Goal: Task Accomplishment & Management: Use online tool/utility

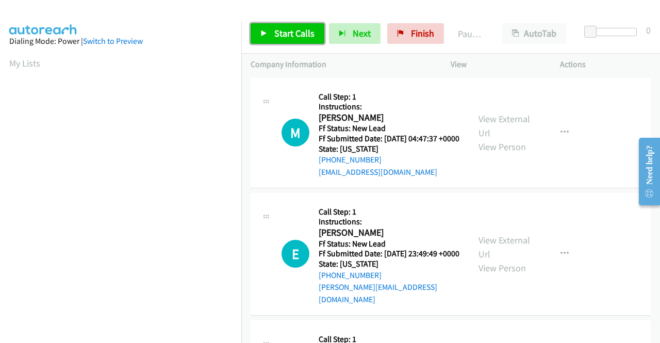
click at [289, 29] on span "Start Calls" at bounding box center [294, 33] width 40 height 12
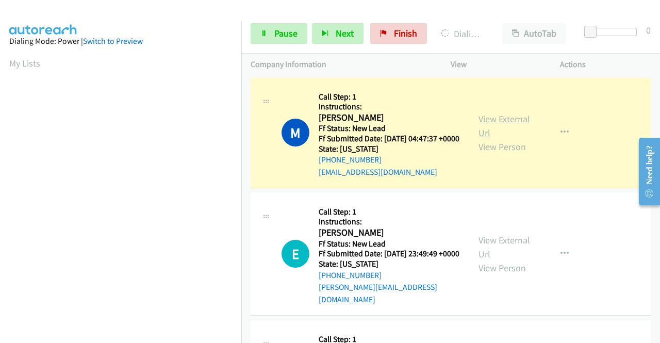
click at [483, 125] on link "View External Url" at bounding box center [504, 126] width 52 height 26
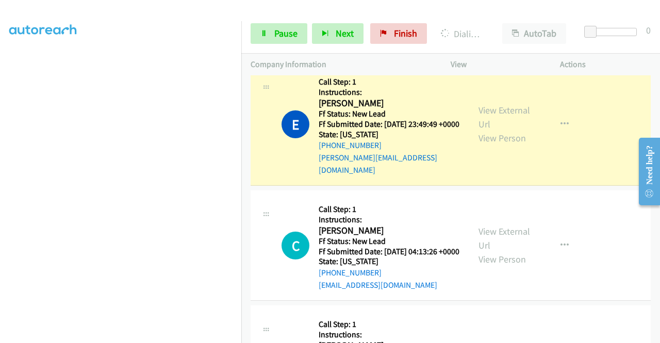
scroll to position [155, 0]
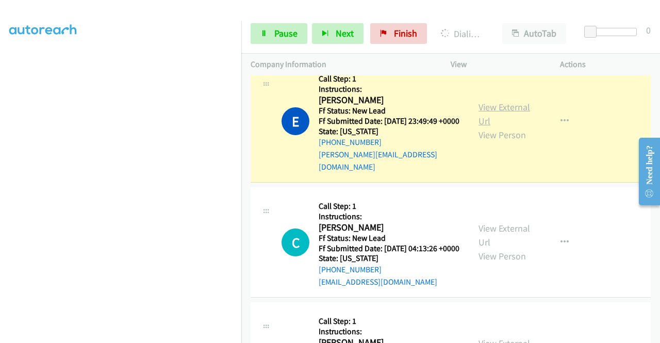
click at [482, 119] on link "View External Url" at bounding box center [504, 114] width 52 height 26
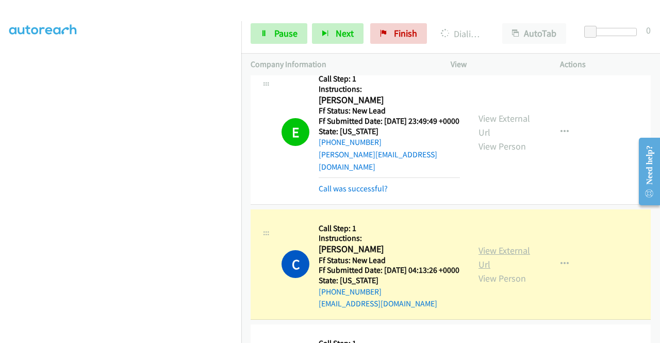
click at [504, 261] on link "View External Url" at bounding box center [504, 257] width 52 height 26
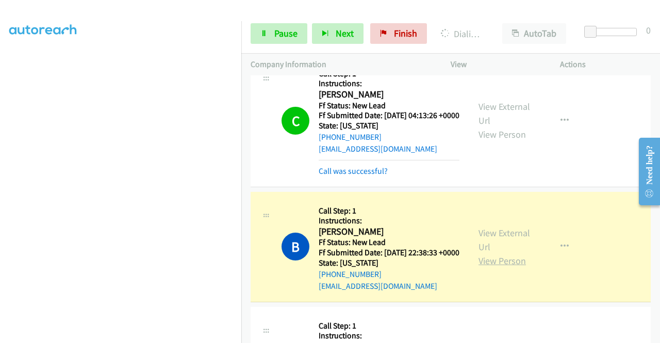
scroll to position [361, 0]
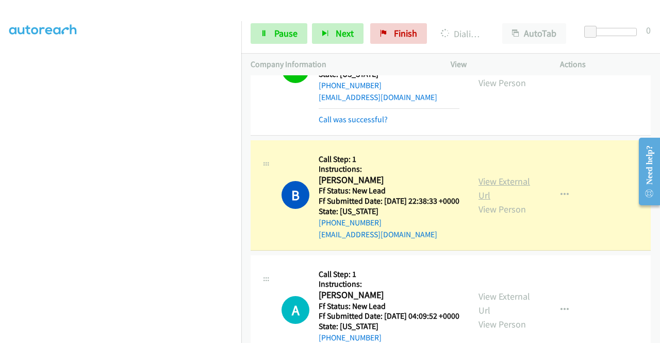
click at [519, 201] on link "View External Url" at bounding box center [504, 188] width 52 height 26
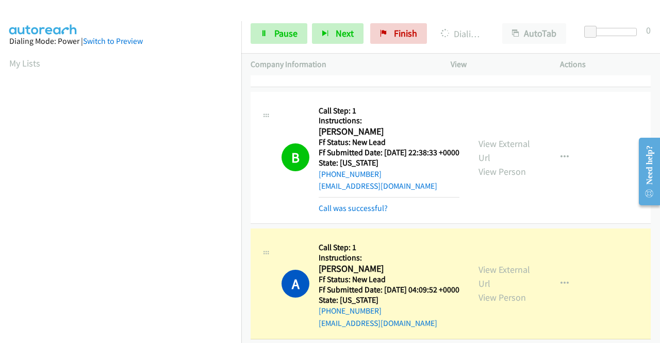
scroll to position [464, 0]
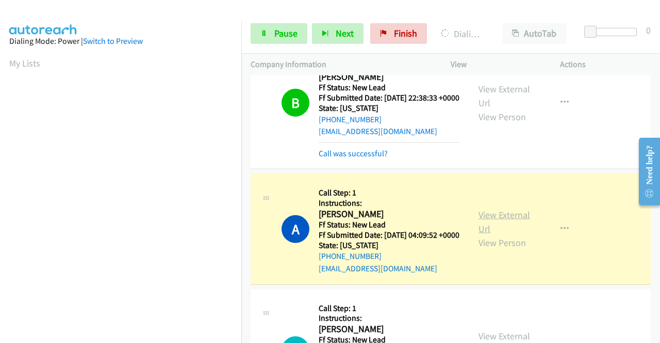
click at [482, 235] on link "View External Url" at bounding box center [504, 222] width 52 height 26
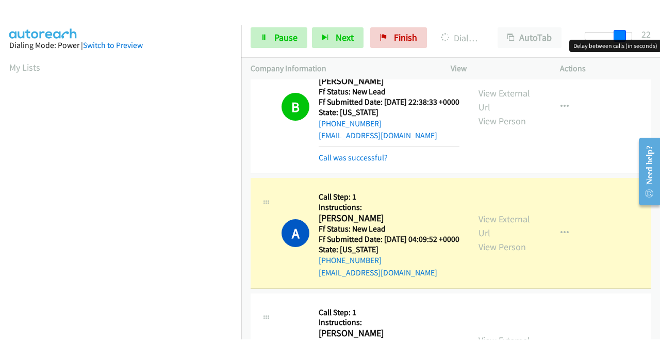
scroll to position [235, 0]
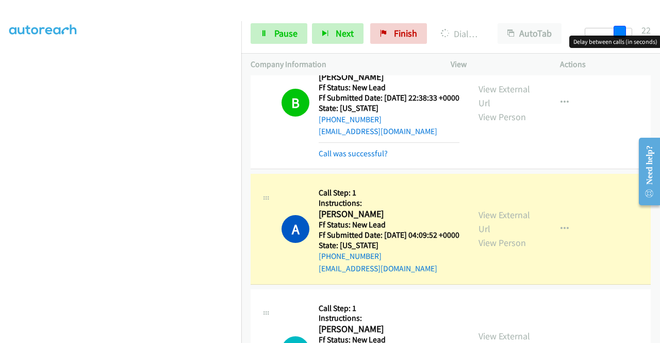
drag, startPoint x: 585, startPoint y: 28, endPoint x: 642, endPoint y: 29, distance: 57.2
click at [642, 29] on div "Start Calls Pause Next Finish Dialing Ally Akisanmi AutoTab AutoTab 22" at bounding box center [450, 34] width 419 height 40
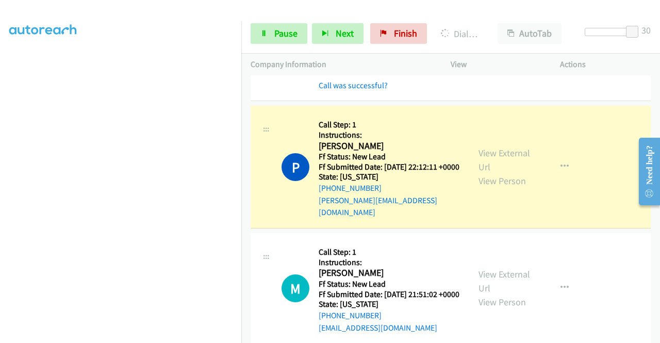
scroll to position [670, 0]
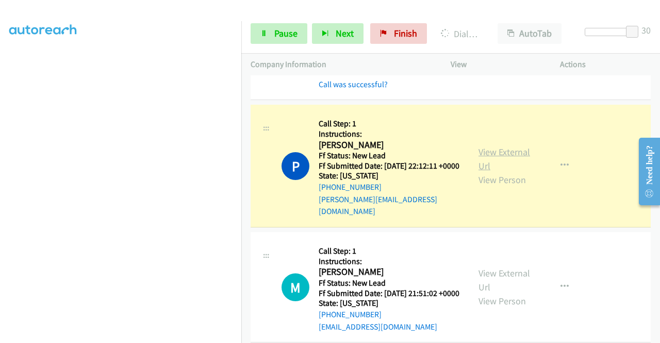
click at [478, 172] on link "View External Url" at bounding box center [504, 159] width 52 height 26
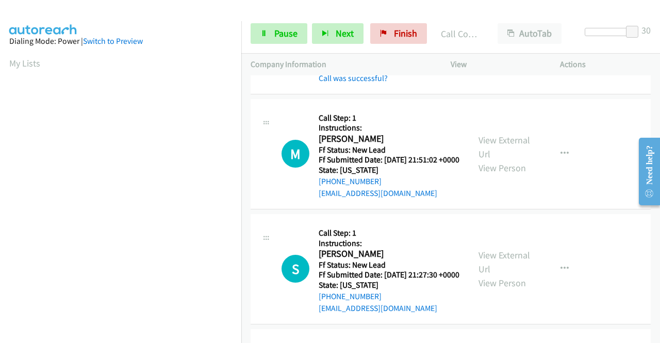
scroll to position [876, 0]
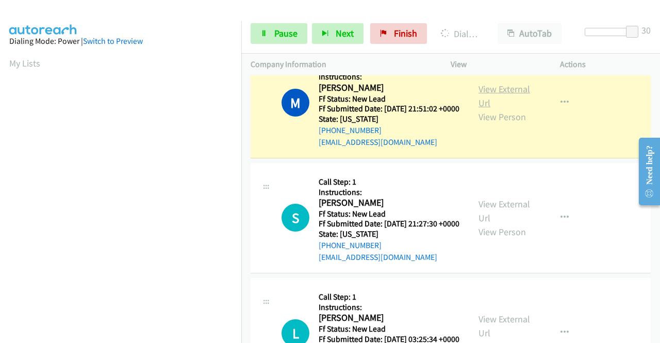
click at [511, 109] on link "View External Url" at bounding box center [504, 96] width 52 height 26
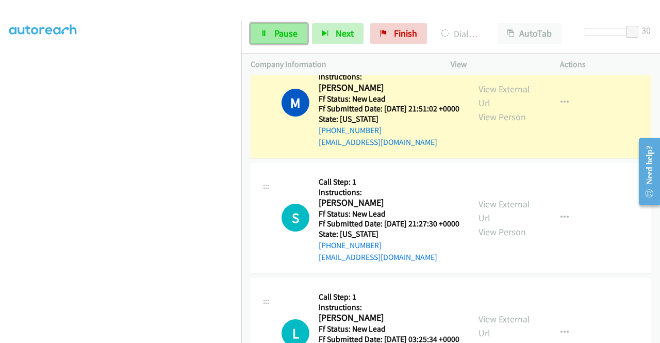
click at [261, 25] on link "Pause" at bounding box center [279, 33] width 57 height 21
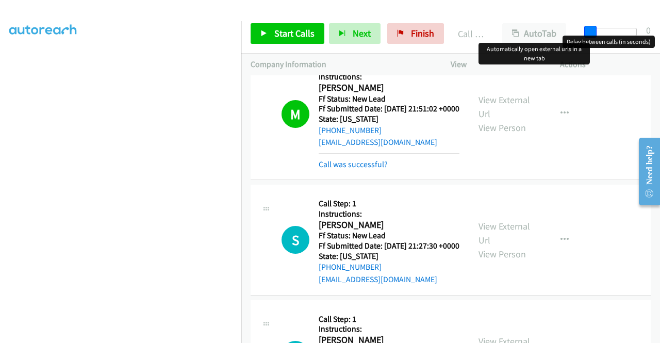
drag, startPoint x: 627, startPoint y: 27, endPoint x: 497, endPoint y: 26, distance: 129.9
click at [498, 26] on div "Start Calls Pause Next Finish Call Completed AutoTab AutoTab 0" at bounding box center [450, 34] width 419 height 40
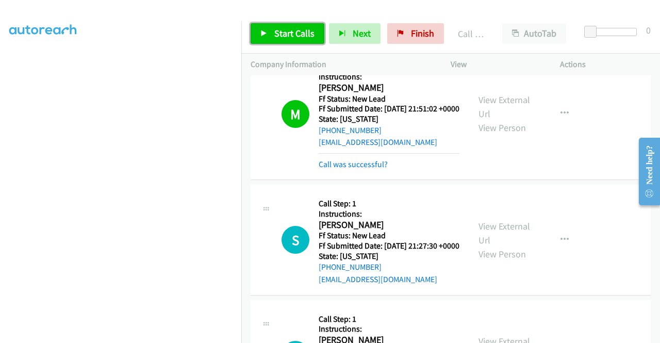
click at [288, 35] on span "Start Calls" at bounding box center [294, 33] width 40 height 12
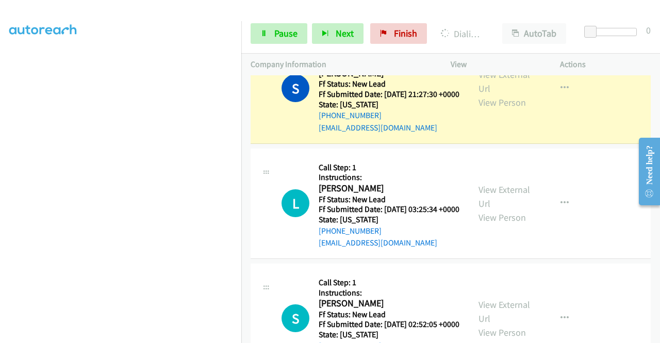
scroll to position [1031, 0]
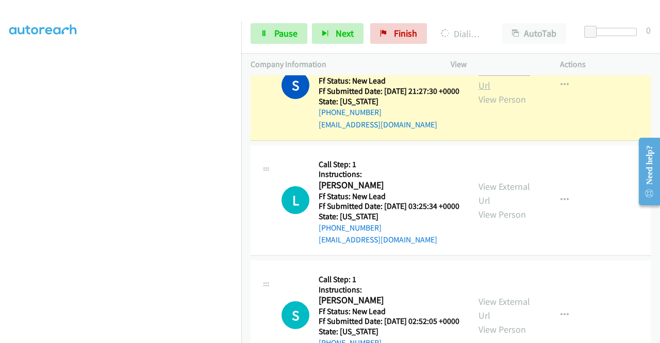
click at [486, 91] on link "View External Url" at bounding box center [504, 78] width 52 height 26
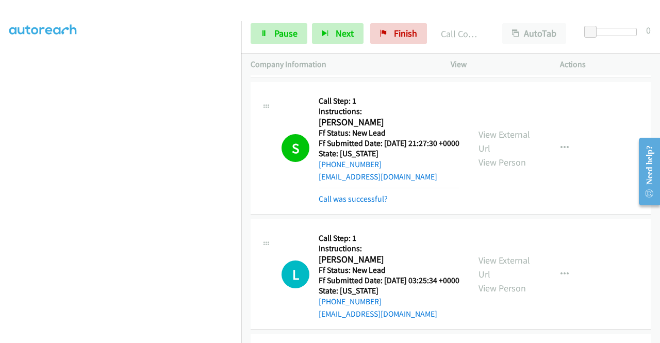
scroll to position [979, 0]
click at [508, 154] on link "View External Url" at bounding box center [504, 141] width 52 height 26
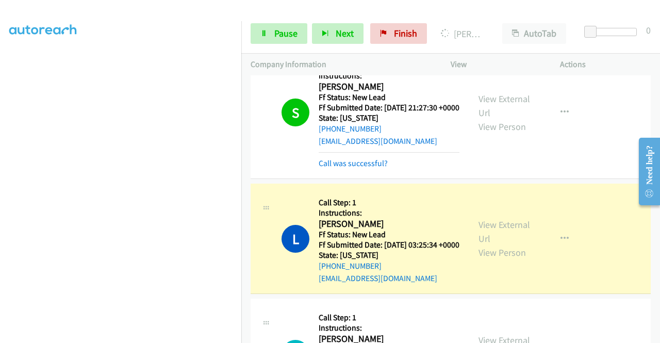
scroll to position [1031, 0]
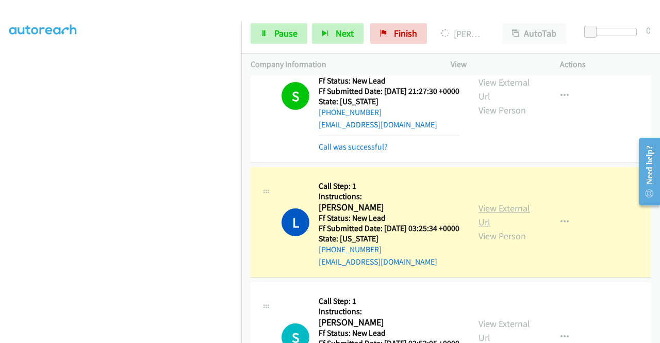
click at [482, 228] on link "View External Url" at bounding box center [504, 215] width 52 height 26
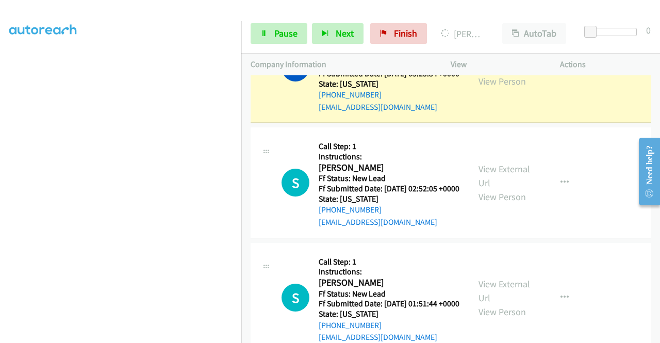
scroll to position [1237, 0]
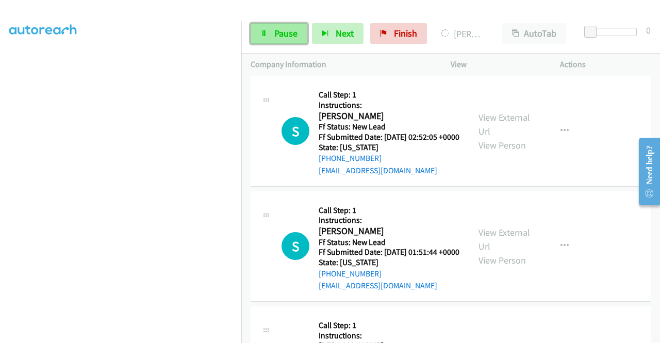
click at [275, 26] on link "Pause" at bounding box center [279, 33] width 57 height 21
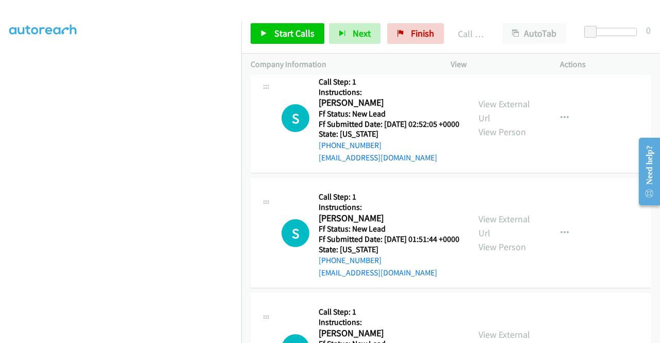
scroll to position [1289, 0]
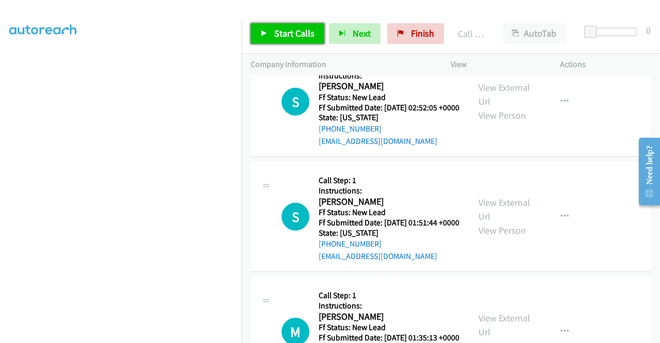
click at [291, 25] on link "Start Calls" at bounding box center [288, 33] width 74 height 21
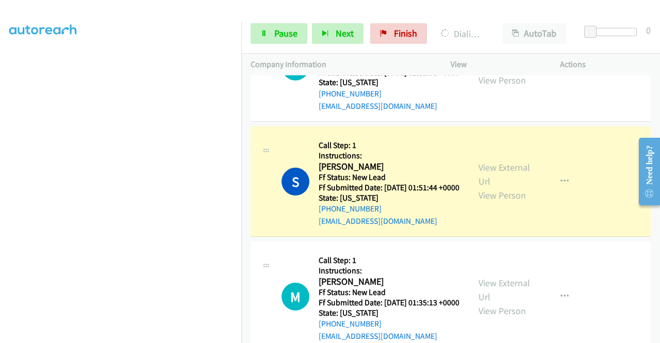
scroll to position [1340, 0]
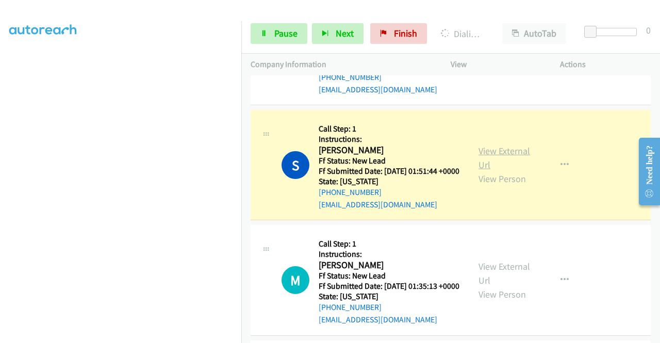
click at [513, 171] on link "View External Url" at bounding box center [504, 158] width 52 height 26
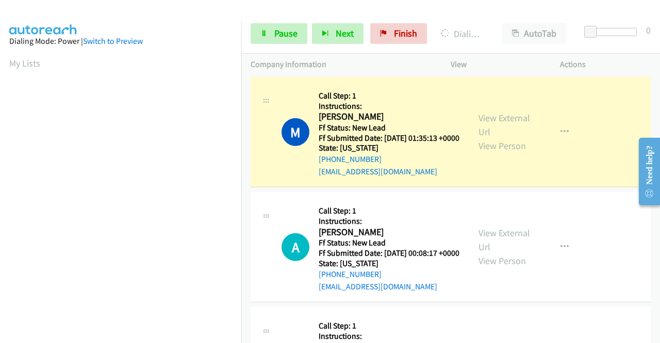
scroll to position [1546, 0]
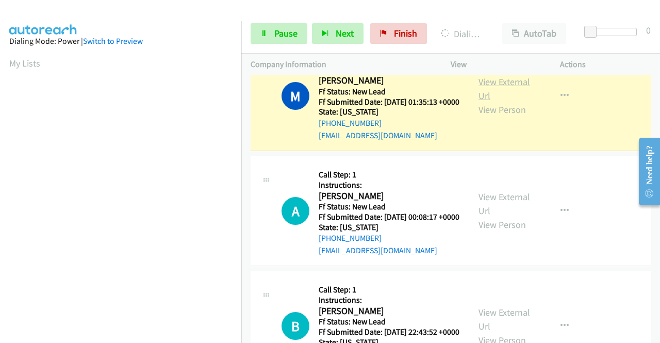
click at [518, 102] on link "View External Url" at bounding box center [504, 89] width 52 height 26
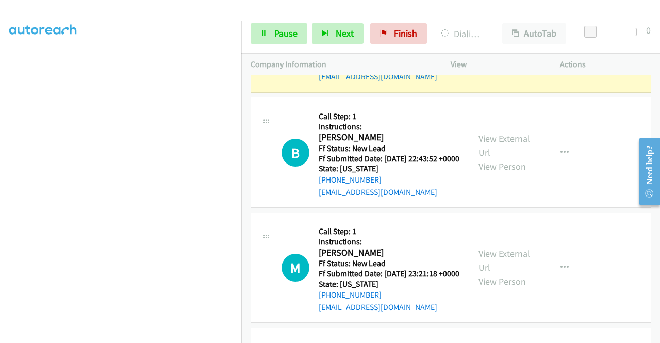
scroll to position [1752, 0]
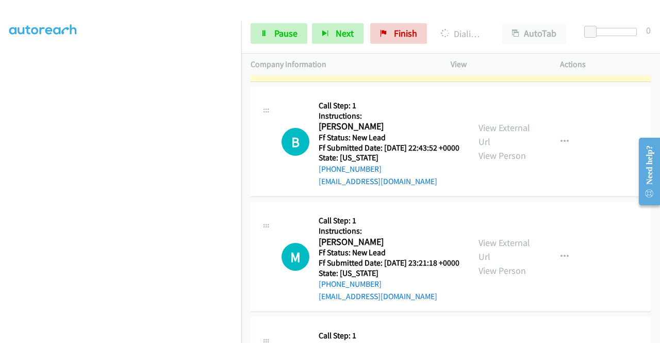
click at [501, 32] on link "View External Url" at bounding box center [504, 20] width 52 height 26
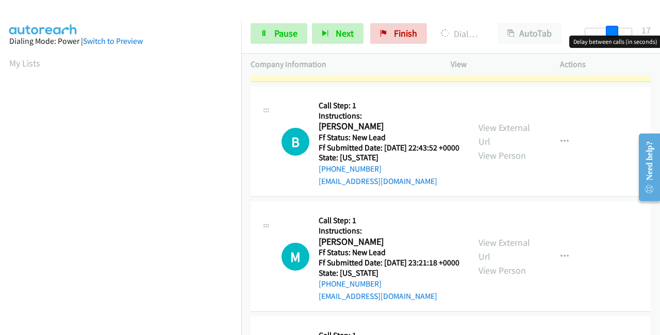
drag, startPoint x: 591, startPoint y: 28, endPoint x: 659, endPoint y: 22, distance: 68.9
click at [659, 22] on div "Start Calls Pause Next Finish Dialing Amory Lewis AutoTab AutoTab 17" at bounding box center [450, 34] width 419 height 40
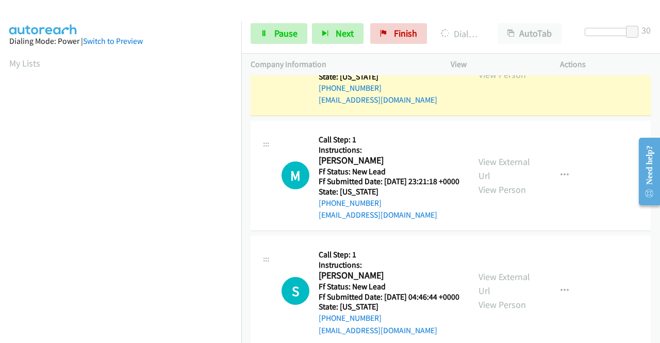
click at [480, 66] on link "View External Url" at bounding box center [504, 54] width 52 height 26
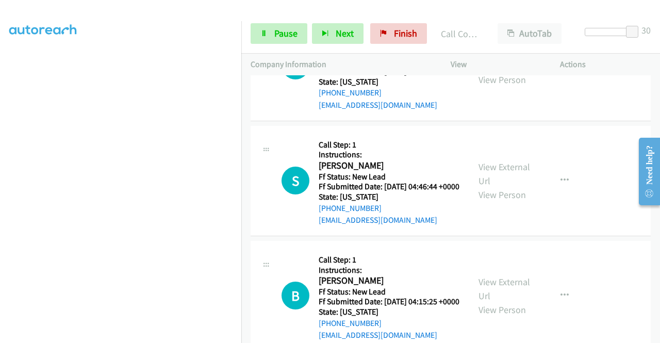
scroll to position [2010, 0]
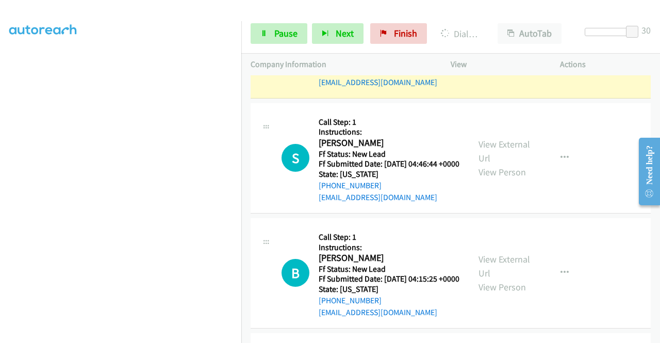
click at [489, 49] on link "View External Url" at bounding box center [504, 36] width 52 height 26
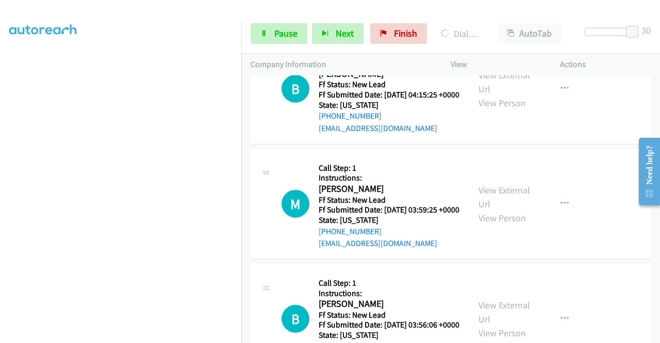
scroll to position [0, 0]
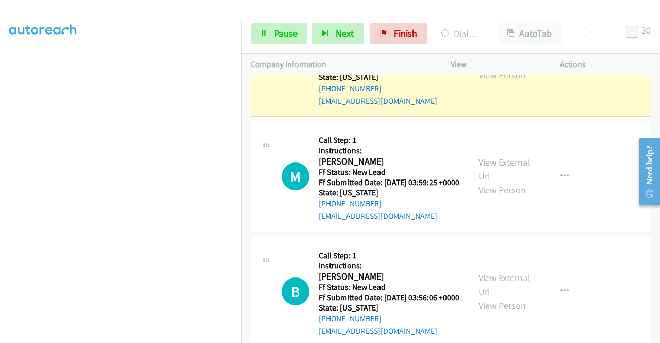
scroll to position [2216, 0]
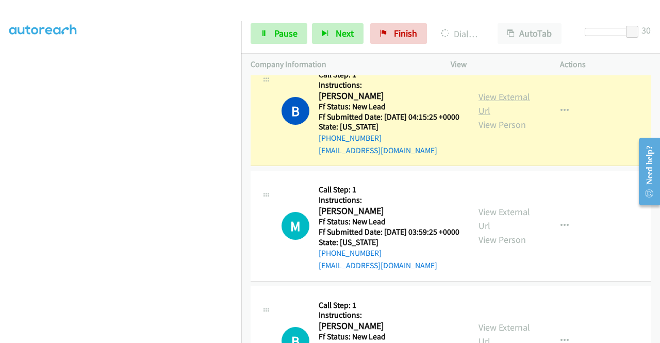
click at [488, 116] on link "View External Url" at bounding box center [504, 104] width 52 height 26
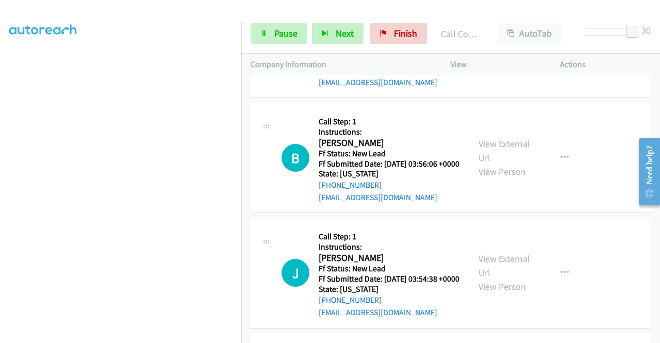
scroll to position [2423, 0]
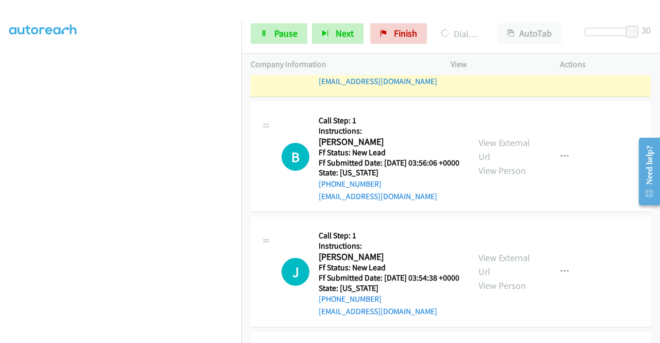
click at [507, 47] on link "View External Url" at bounding box center [504, 35] width 52 height 26
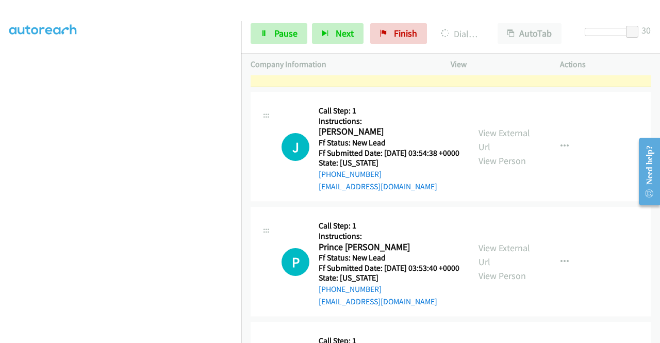
scroll to position [2629, 0]
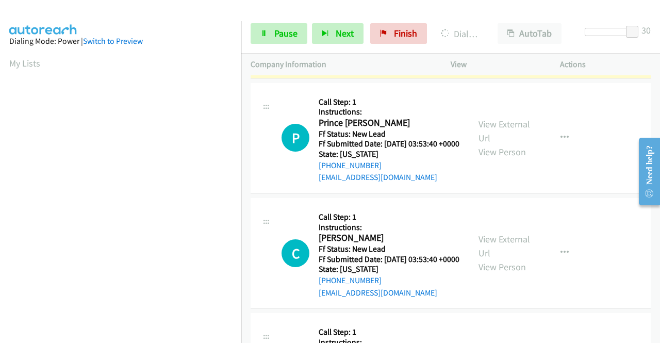
scroll to position [2732, 0]
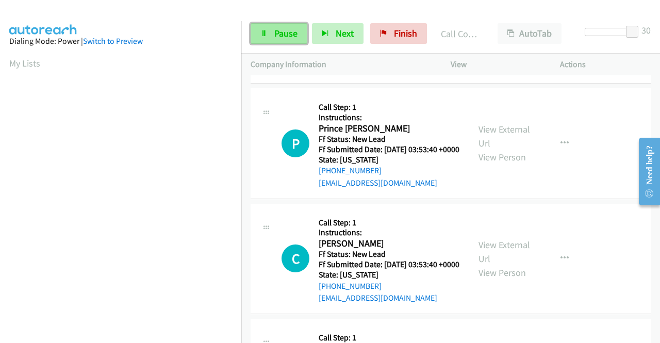
click at [278, 34] on span "Pause" at bounding box center [285, 33] width 23 height 12
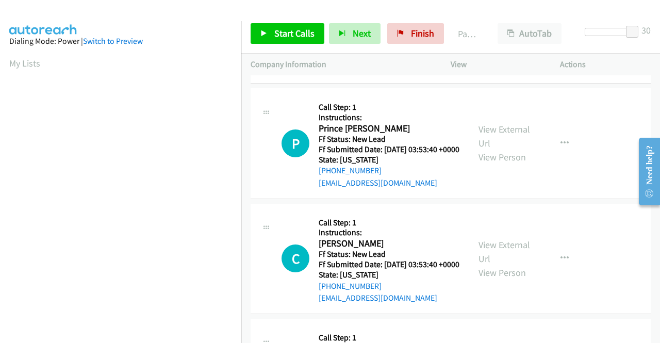
click at [487, 23] on link "View External Url" at bounding box center [504, 10] width 52 height 26
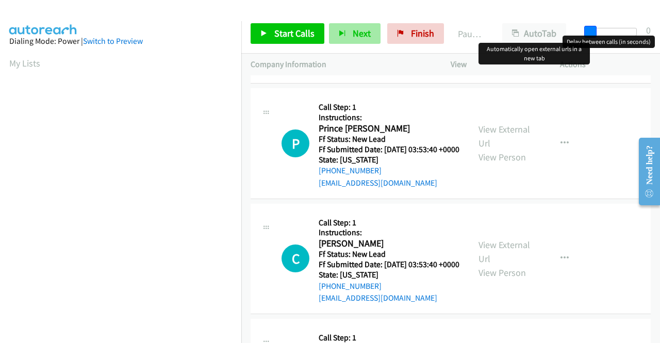
drag, startPoint x: 630, startPoint y: 28, endPoint x: 371, endPoint y: 43, distance: 259.2
click at [377, 32] on div "Start Calls Pause Next Finish Paused AutoTab AutoTab 0" at bounding box center [450, 34] width 419 height 40
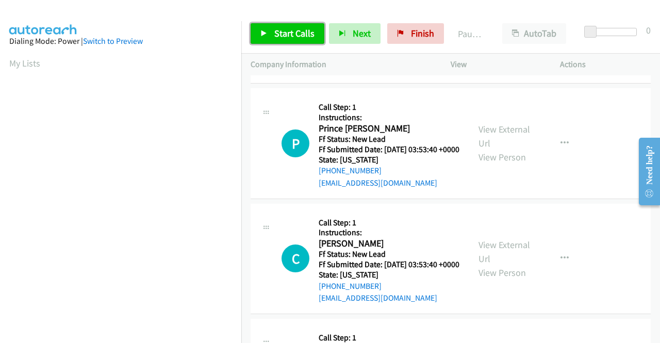
click at [288, 30] on span "Start Calls" at bounding box center [294, 33] width 40 height 12
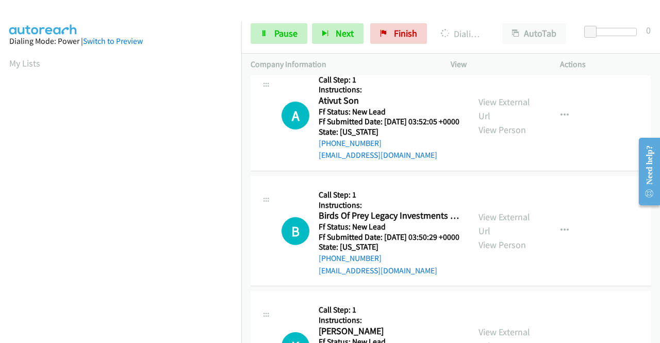
scroll to position [235, 0]
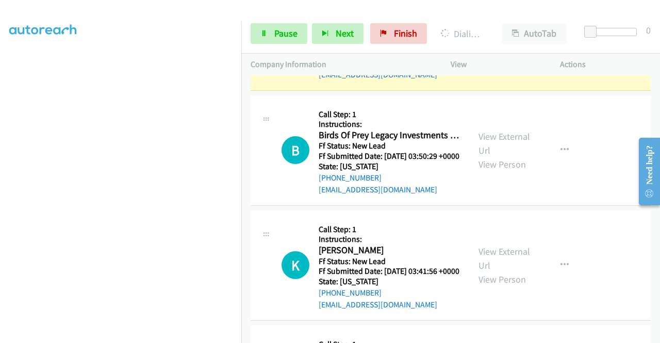
scroll to position [3093, 0]
click at [508, 40] on link "View External Url" at bounding box center [504, 27] width 52 height 26
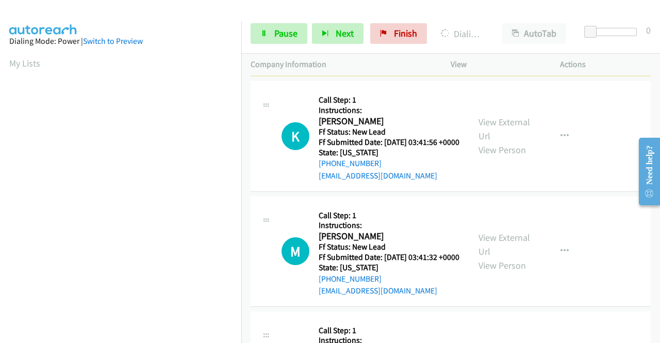
scroll to position [3247, 0]
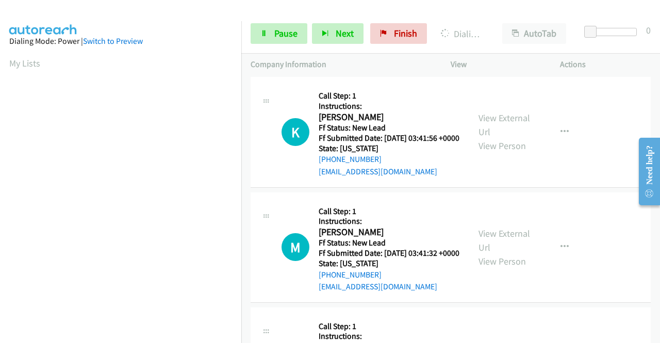
click at [482, 23] on link "View External Url" at bounding box center [504, 10] width 52 height 26
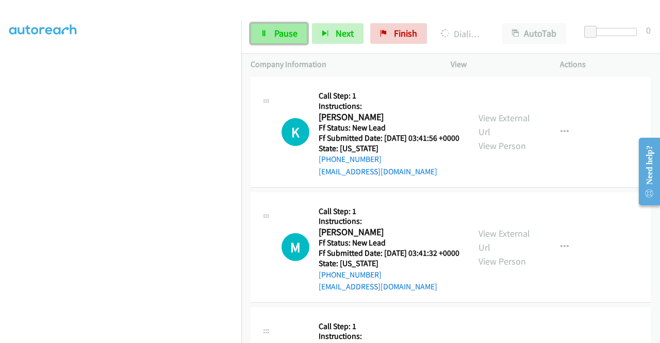
click at [267, 38] on link "Pause" at bounding box center [279, 33] width 57 height 21
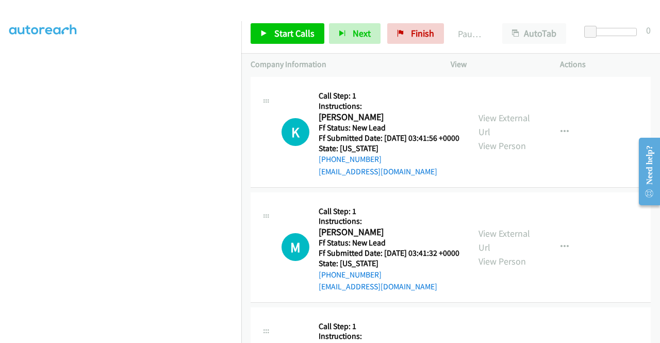
scroll to position [29, 0]
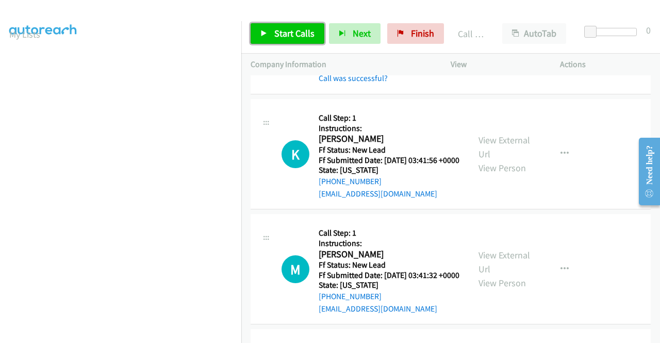
click at [270, 26] on link "Start Calls" at bounding box center [288, 33] width 74 height 21
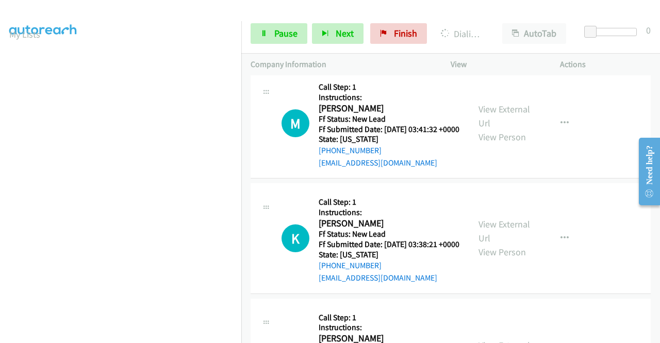
scroll to position [3453, 0]
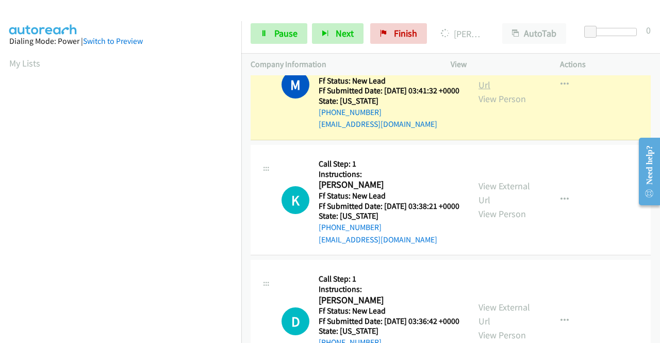
scroll to position [235, 0]
click at [485, 91] on link "View External Url" at bounding box center [504, 78] width 52 height 26
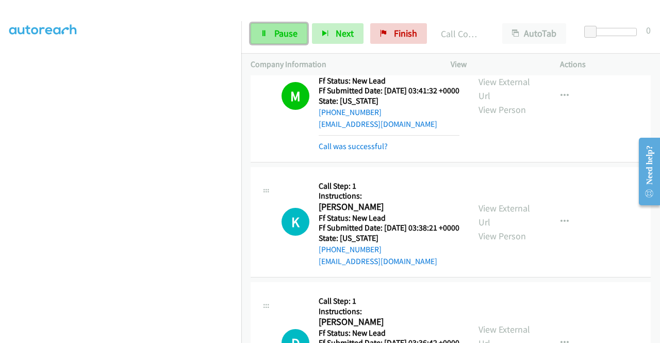
click at [272, 36] on link "Pause" at bounding box center [279, 33] width 57 height 21
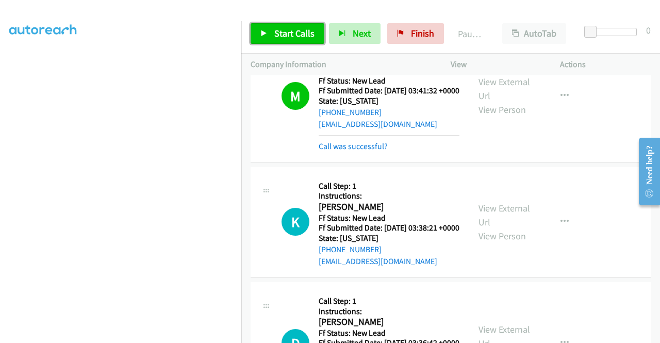
click at [294, 37] on span "Start Calls" at bounding box center [294, 33] width 40 height 12
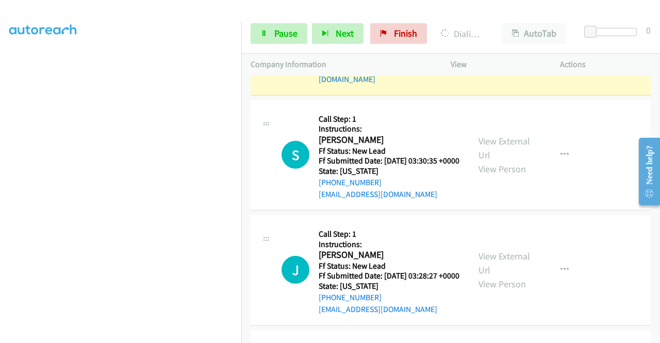
scroll to position [0, 0]
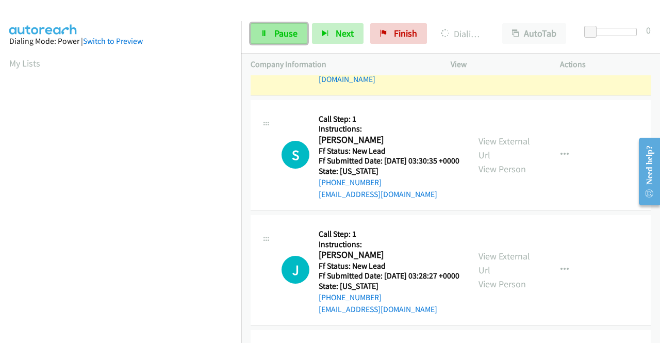
click at [272, 24] on link "Pause" at bounding box center [279, 33] width 57 height 21
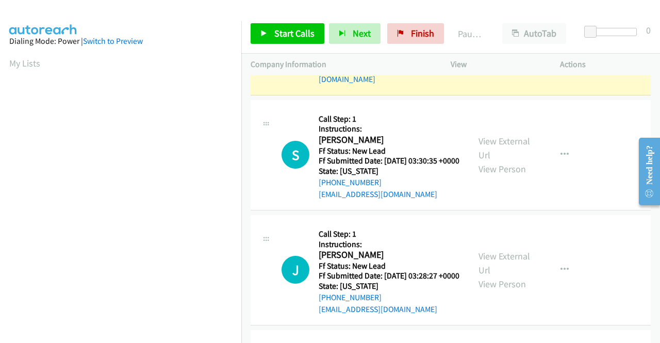
scroll to position [235, 0]
click at [493, 40] on link "View External Url" at bounding box center [504, 27] width 52 height 26
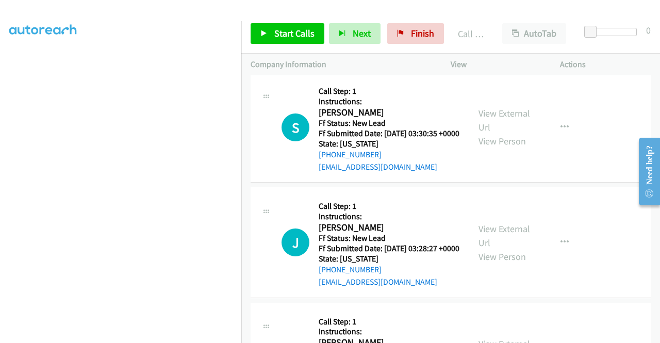
scroll to position [3866, 0]
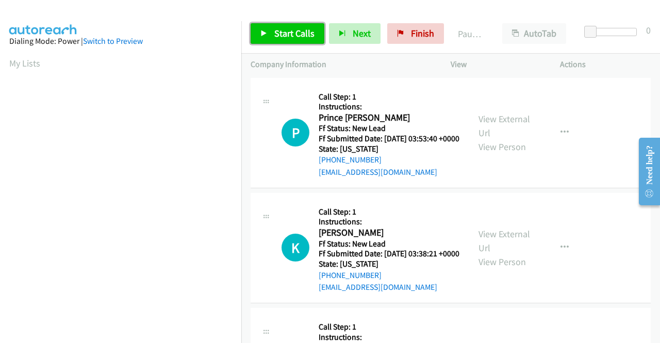
click at [263, 28] on link "Start Calls" at bounding box center [288, 33] width 74 height 21
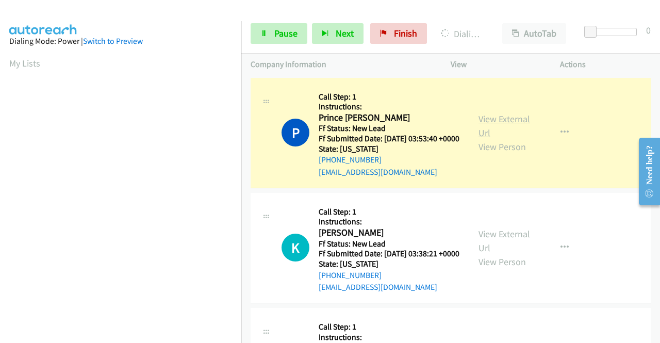
click at [497, 127] on link "View External Url" at bounding box center [504, 126] width 52 height 26
click at [297, 30] on link "Pause" at bounding box center [279, 33] width 57 height 21
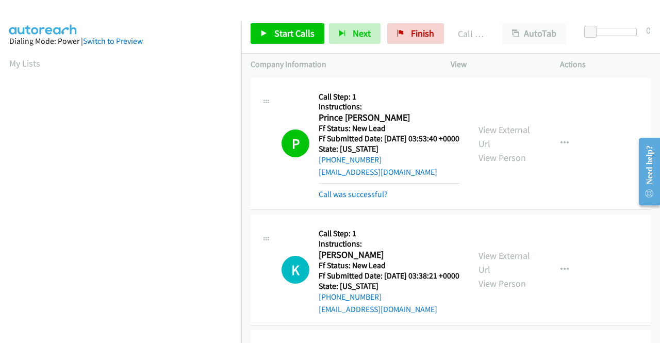
scroll to position [235, 0]
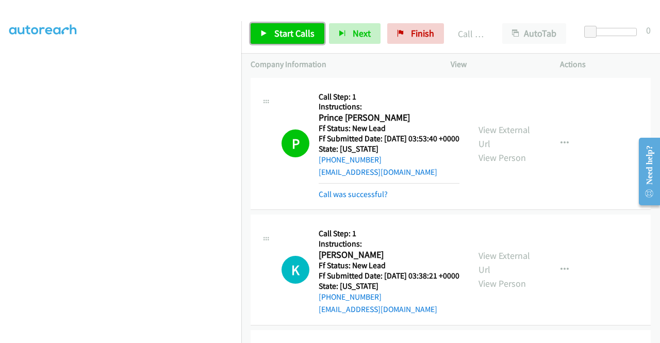
click at [310, 34] on span "Start Calls" at bounding box center [294, 33] width 40 height 12
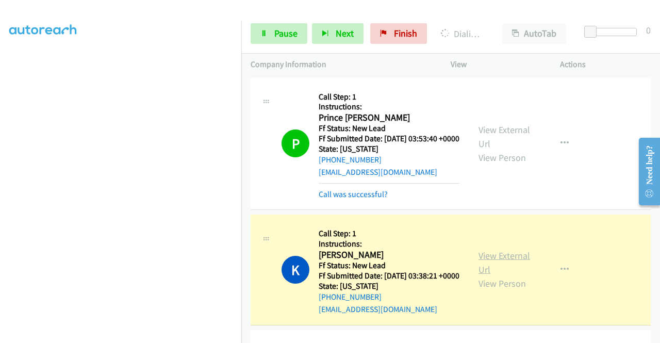
click at [502, 274] on link "View External Url" at bounding box center [504, 262] width 52 height 26
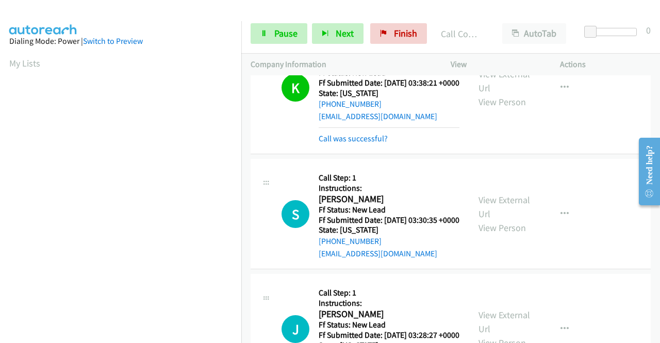
scroll to position [206, 0]
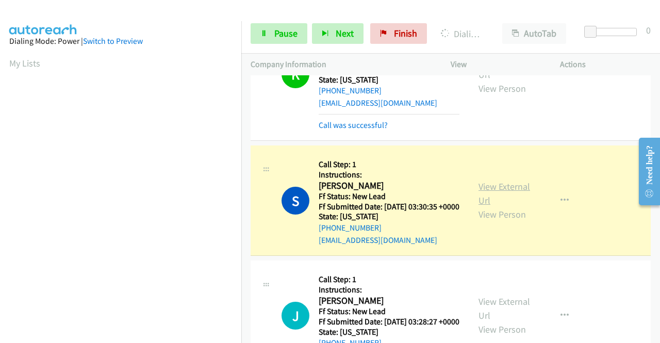
click at [494, 206] on link "View External Url" at bounding box center [504, 193] width 52 height 26
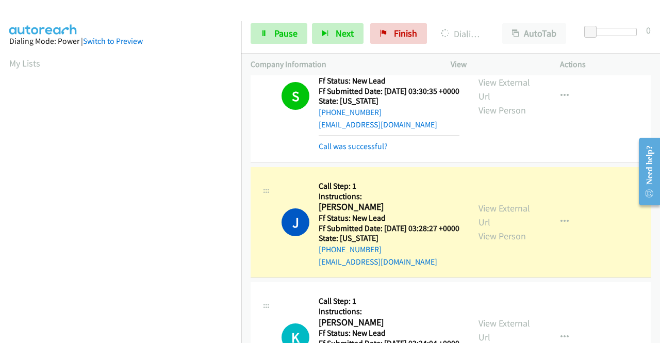
scroll to position [464, 0]
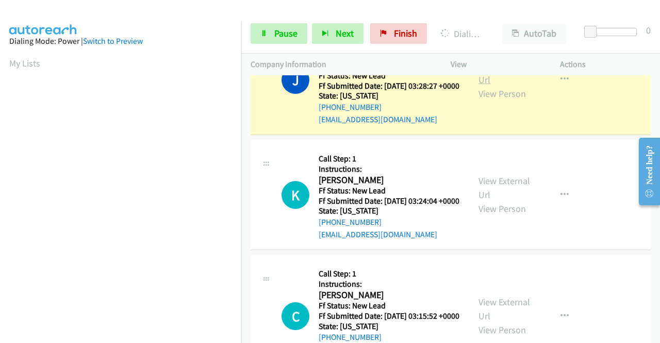
click at [479, 86] on link "View External Url" at bounding box center [504, 73] width 52 height 26
click at [274, 35] on span "Pause" at bounding box center [285, 33] width 23 height 12
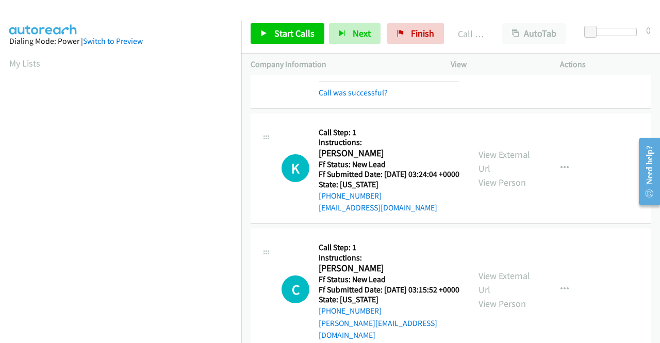
scroll to position [567, 0]
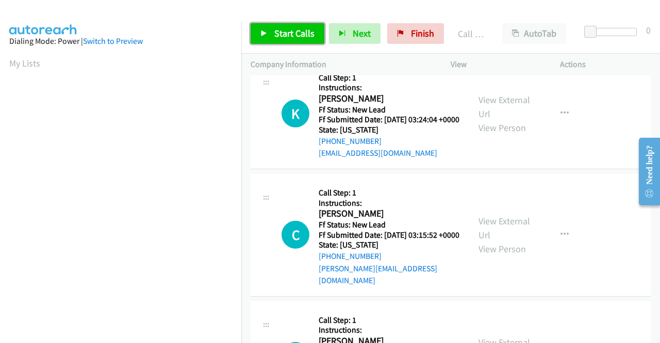
click at [298, 26] on link "Start Calls" at bounding box center [288, 33] width 74 height 21
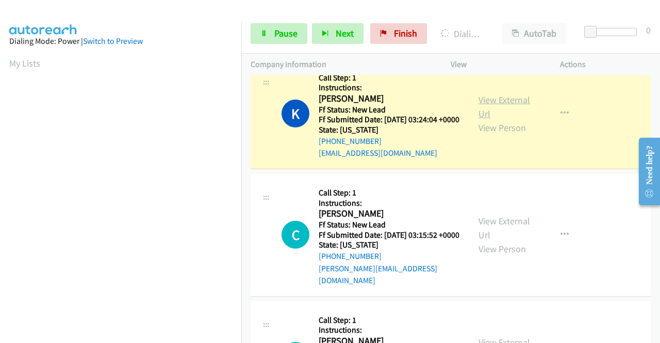
click at [496, 120] on link "View External Url" at bounding box center [504, 107] width 52 height 26
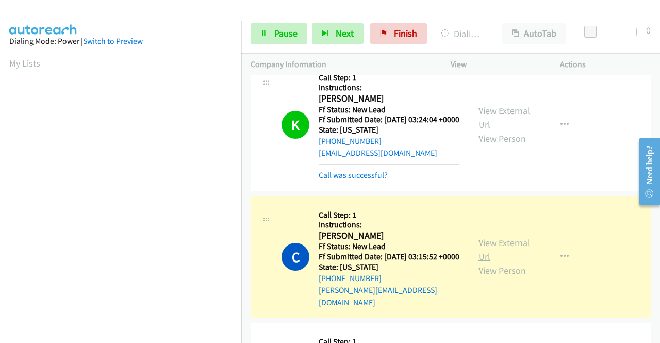
click at [493, 262] on link "View External Url" at bounding box center [504, 250] width 52 height 26
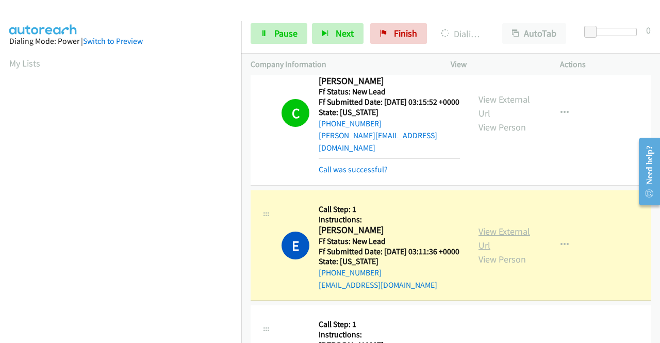
click at [478, 251] on link "View External Url" at bounding box center [504, 238] width 52 height 26
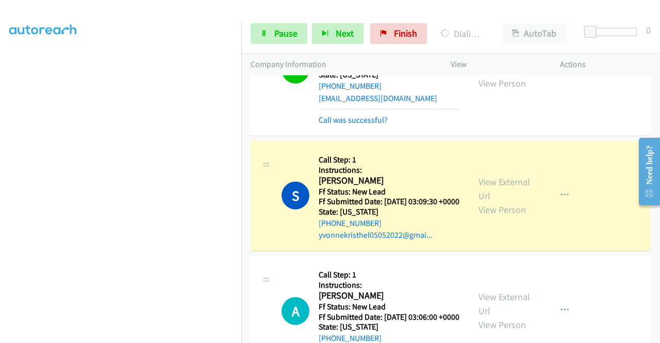
scroll to position [928, 0]
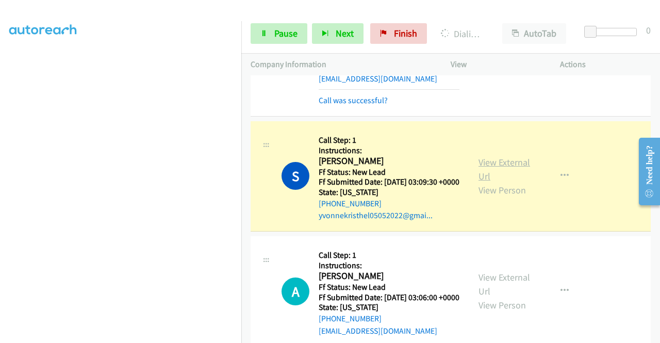
click at [507, 182] on link "View External Url" at bounding box center [504, 169] width 52 height 26
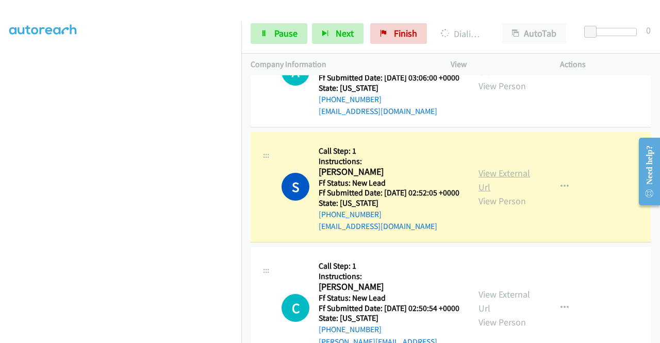
scroll to position [1186, 0]
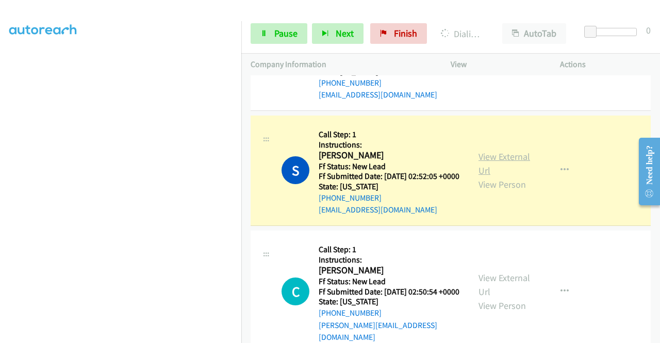
click at [482, 176] on link "View External Url" at bounding box center [504, 164] width 52 height 26
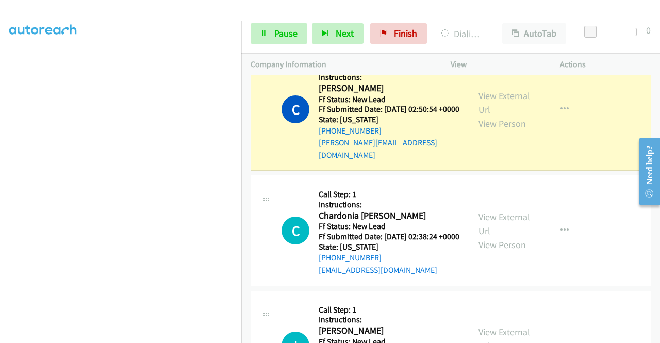
scroll to position [1392, 0]
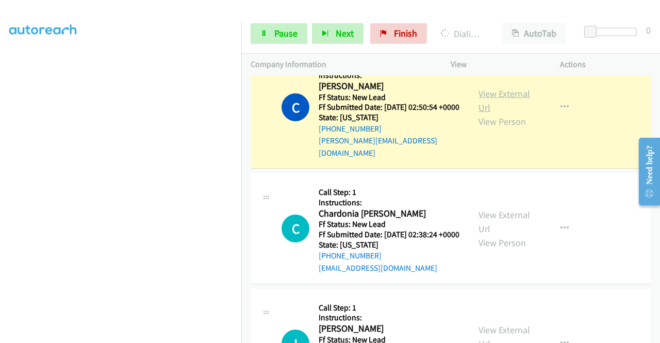
click at [510, 113] on link "View External Url" at bounding box center [504, 101] width 52 height 26
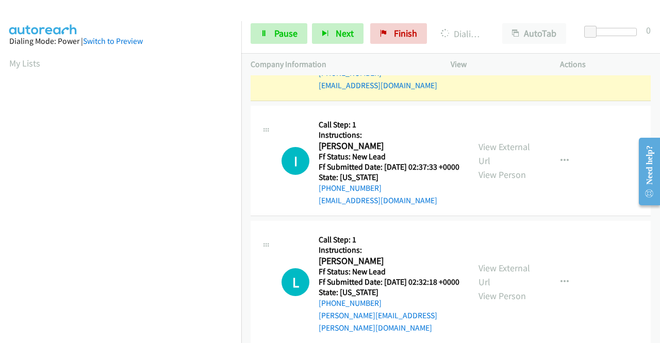
scroll to position [1598, 0]
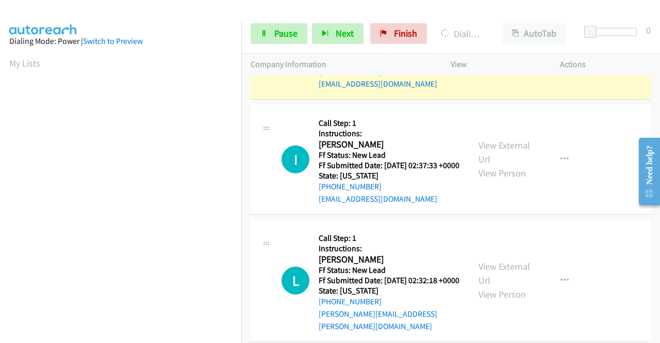
click at [509, 50] on link "View External Url" at bounding box center [504, 37] width 52 height 26
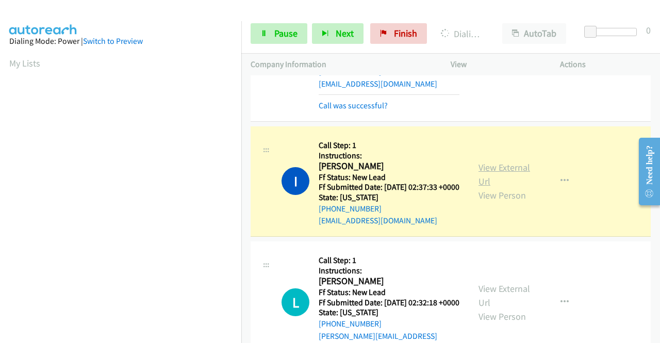
click at [513, 187] on link "View External Url" at bounding box center [504, 174] width 52 height 26
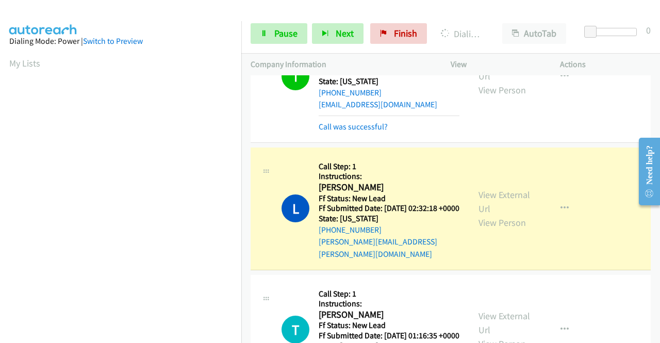
scroll to position [1804, 0]
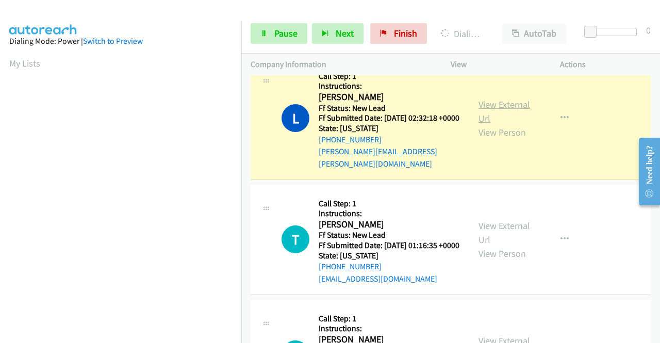
click at [492, 124] on link "View External Url" at bounding box center [504, 111] width 52 height 26
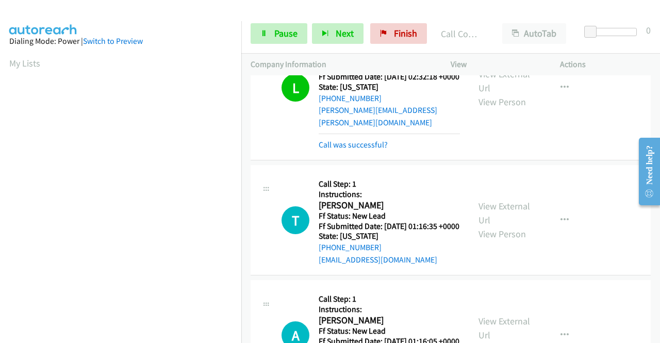
scroll to position [1907, 0]
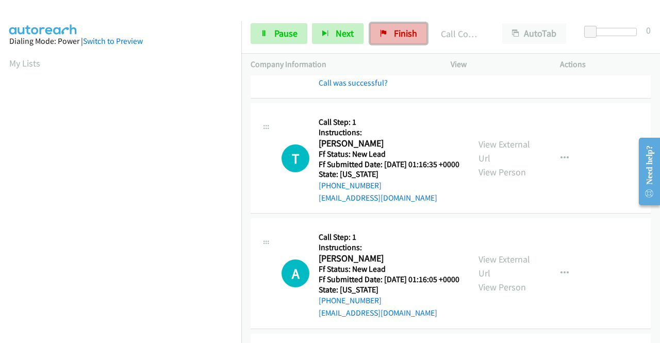
click at [397, 34] on span "Finish" at bounding box center [405, 33] width 23 height 12
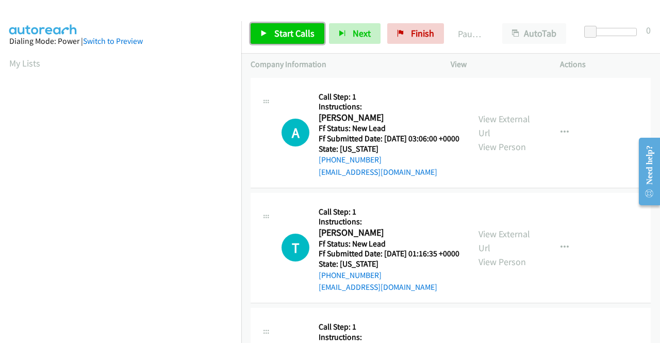
click at [266, 34] on icon at bounding box center [263, 33] width 7 height 7
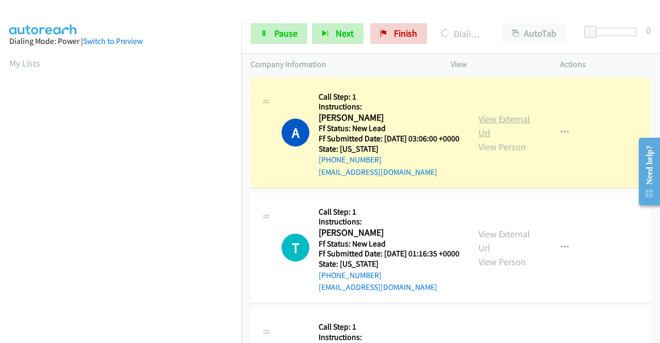
click at [486, 123] on link "View External Url" at bounding box center [504, 126] width 52 height 26
click at [490, 125] on link "View External Url" at bounding box center [504, 126] width 52 height 26
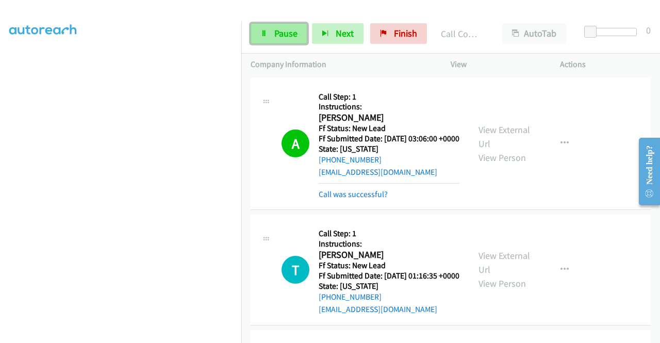
click at [278, 34] on span "Pause" at bounding box center [285, 33] width 23 height 12
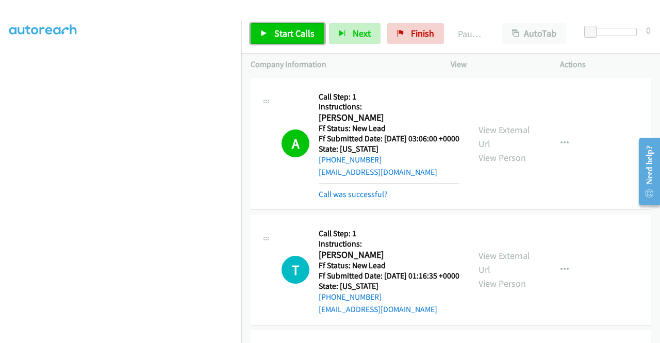
click at [275, 35] on span "Start Calls" at bounding box center [294, 33] width 40 height 12
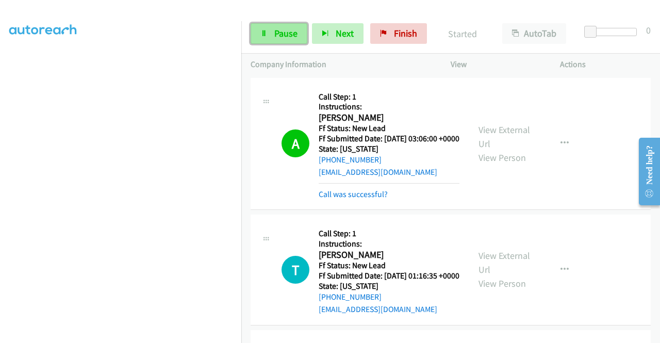
click at [286, 30] on span "Pause" at bounding box center [285, 33] width 23 height 12
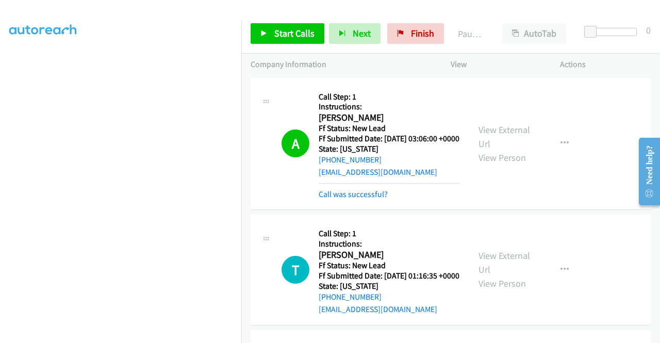
scroll to position [235, 0]
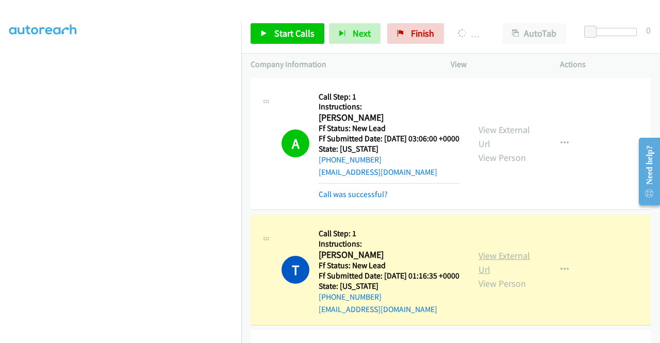
click at [483, 272] on link "View External Url" at bounding box center [504, 262] width 52 height 26
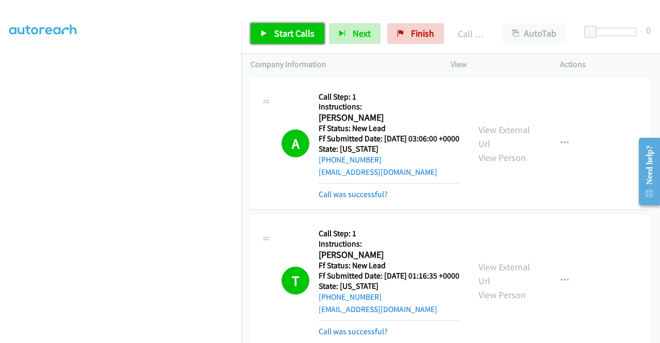
click at [276, 37] on span "Start Calls" at bounding box center [294, 33] width 40 height 12
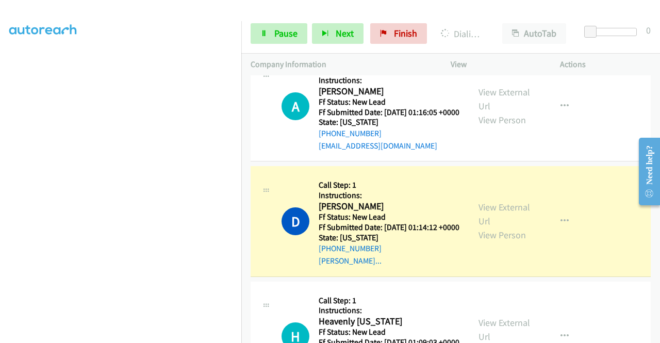
scroll to position [361, 0]
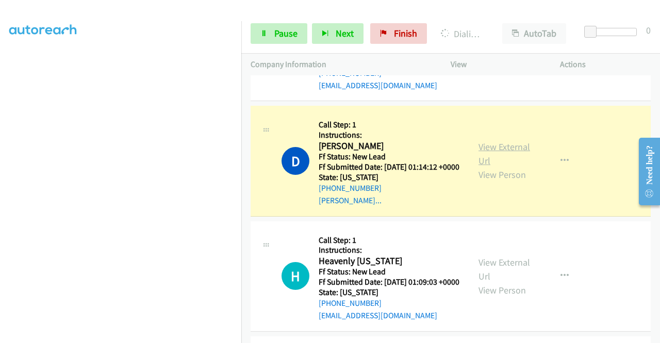
click at [483, 166] on link "View External Url" at bounding box center [504, 154] width 52 height 26
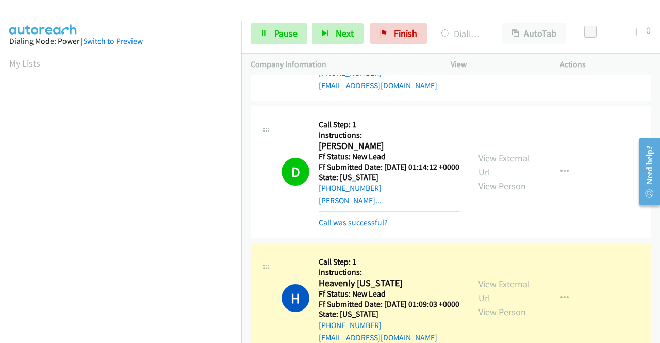
scroll to position [567, 0]
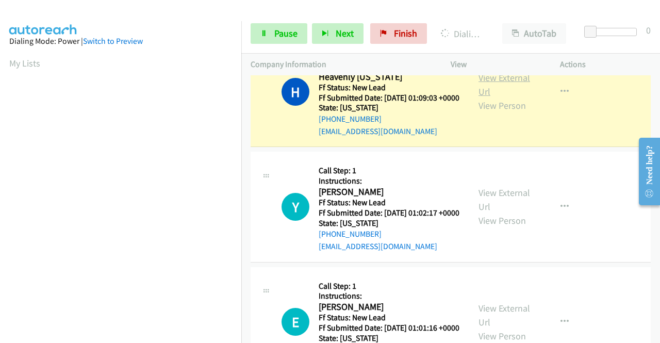
click at [486, 97] on link "View External Url" at bounding box center [504, 85] width 52 height 26
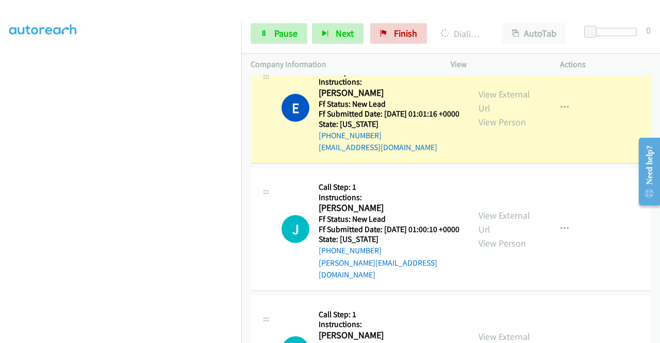
scroll to position [0, 0]
click at [485, 114] on link "View External Url" at bounding box center [504, 101] width 52 height 26
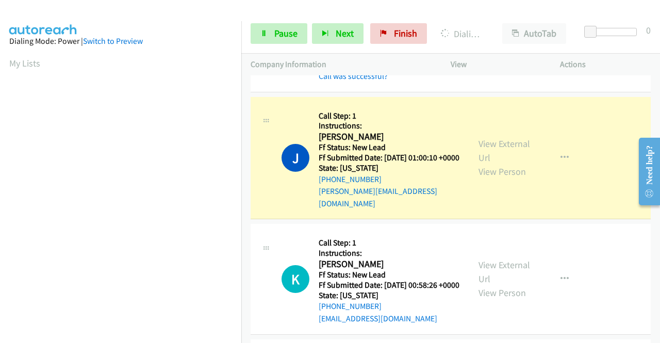
scroll to position [1031, 0]
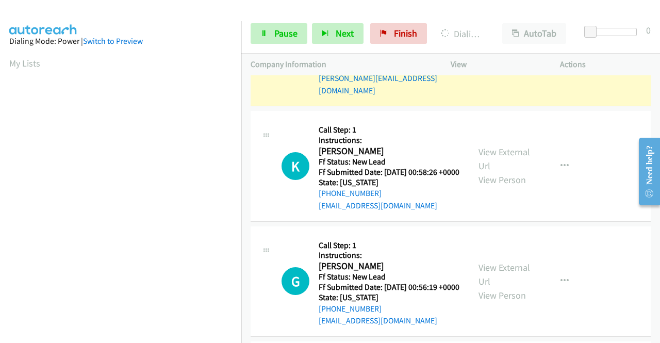
click at [480, 51] on link "View External Url" at bounding box center [504, 38] width 52 height 26
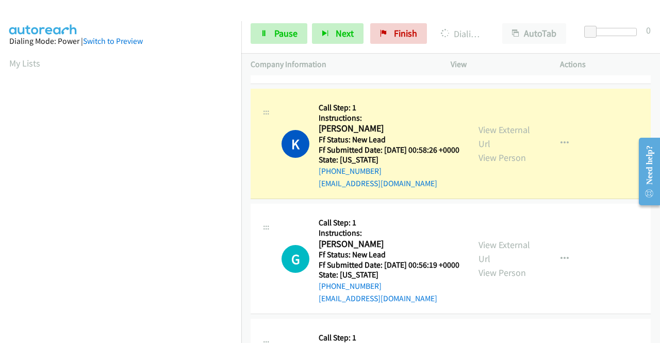
scroll to position [1186, 0]
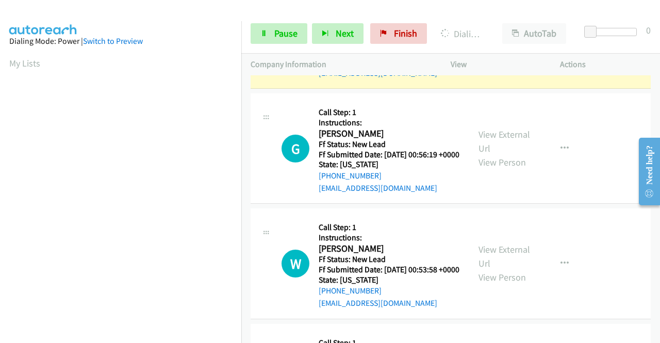
click at [506, 39] on link "View External Url" at bounding box center [504, 26] width 52 height 26
click at [274, 34] on span "Pause" at bounding box center [285, 33] width 23 height 12
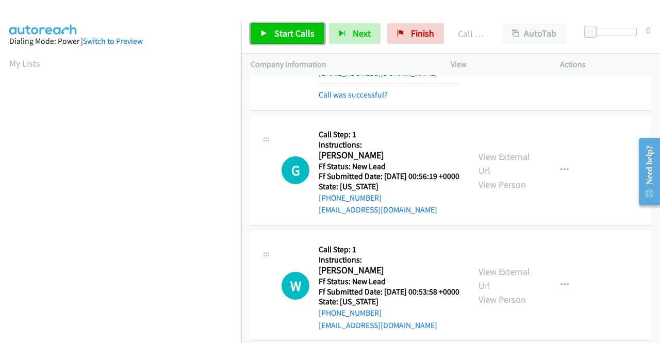
click at [283, 40] on link "Start Calls" at bounding box center [288, 33] width 74 height 21
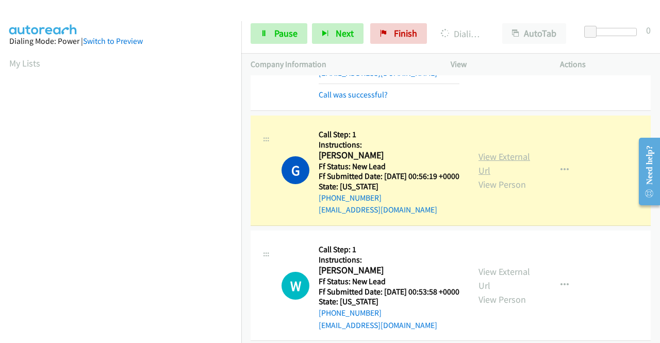
click at [492, 176] on link "View External Url" at bounding box center [504, 164] width 52 height 26
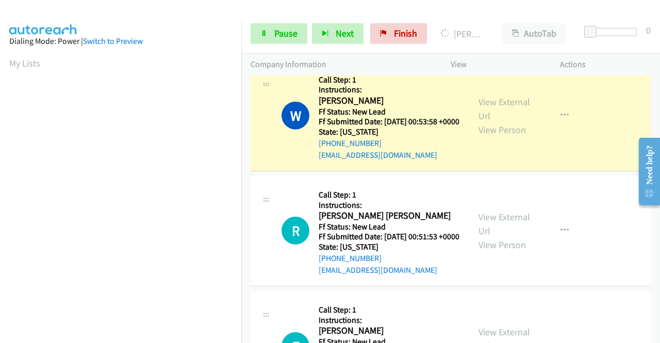
scroll to position [1443, 0]
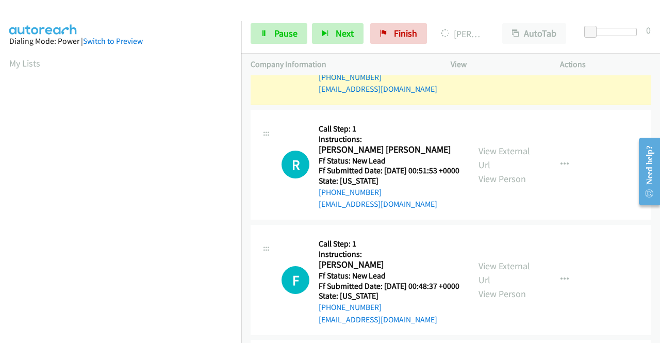
click at [496, 56] on link "View External Url" at bounding box center [504, 43] width 52 height 26
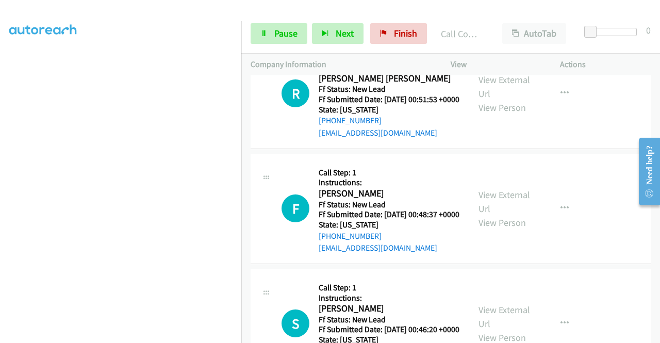
scroll to position [1546, 0]
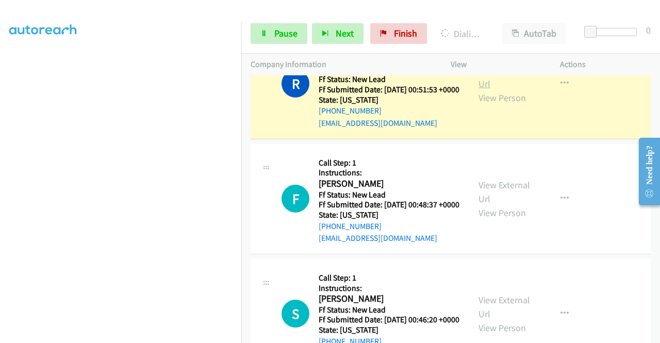
click at [506, 90] on link "View External Url" at bounding box center [504, 77] width 52 height 26
drag, startPoint x: 260, startPoint y: 32, endPoint x: 239, endPoint y: 78, distance: 50.7
click at [260, 32] on icon at bounding box center [263, 33] width 7 height 7
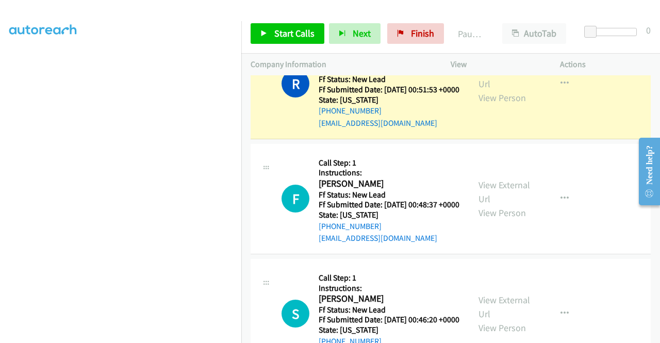
scroll to position [0, 0]
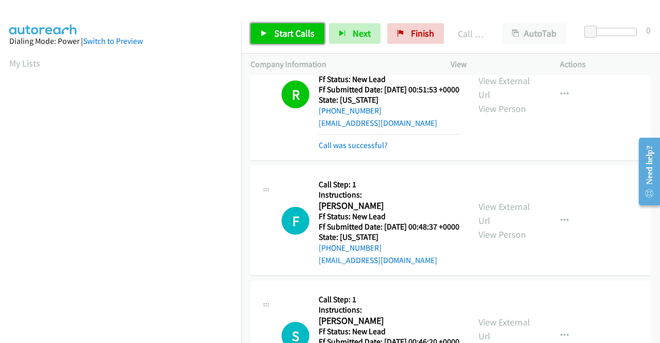
click at [287, 36] on span "Start Calls" at bounding box center [294, 33] width 40 height 12
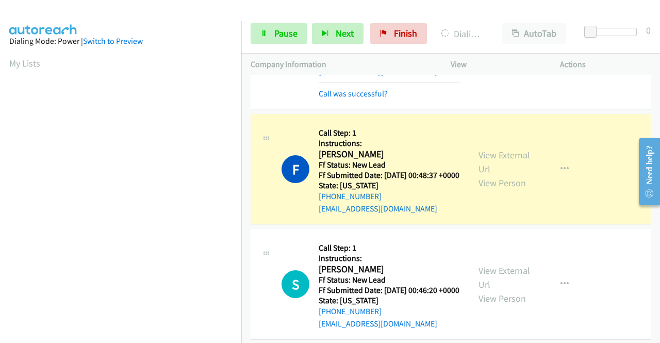
scroll to position [1701, 0]
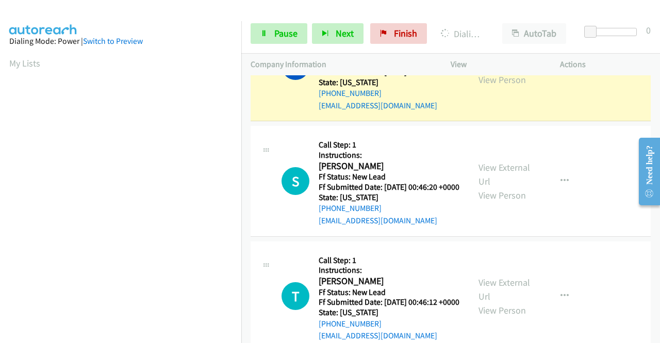
click at [488, 72] on link "View External Url" at bounding box center [504, 59] width 52 height 26
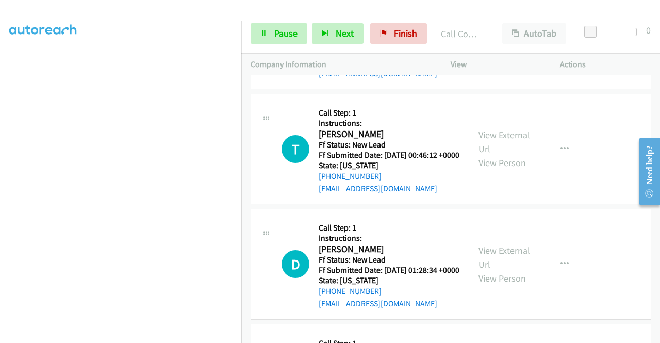
scroll to position [1856, 0]
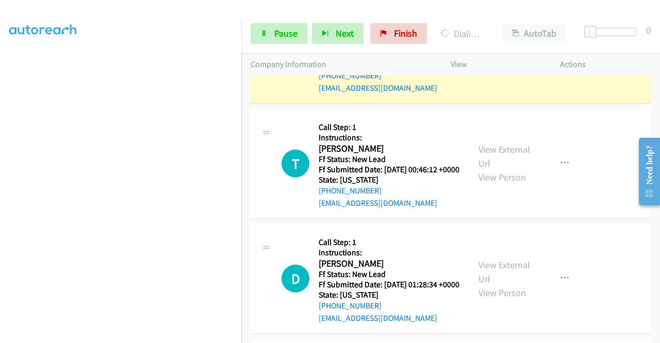
click at [514, 54] on link "View External Url" at bounding box center [504, 41] width 52 height 26
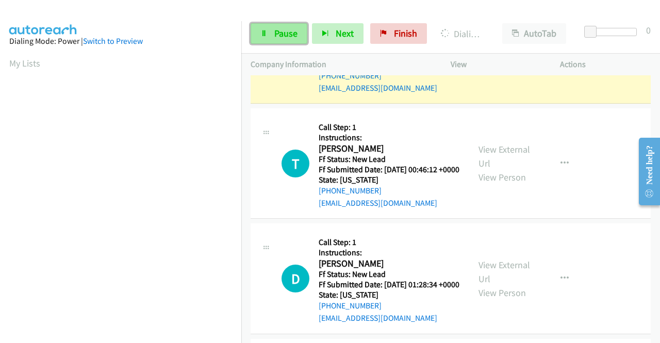
drag, startPoint x: 277, startPoint y: 32, endPoint x: 266, endPoint y: 38, distance: 12.5
click at [277, 32] on span "Pause" at bounding box center [285, 33] width 23 height 12
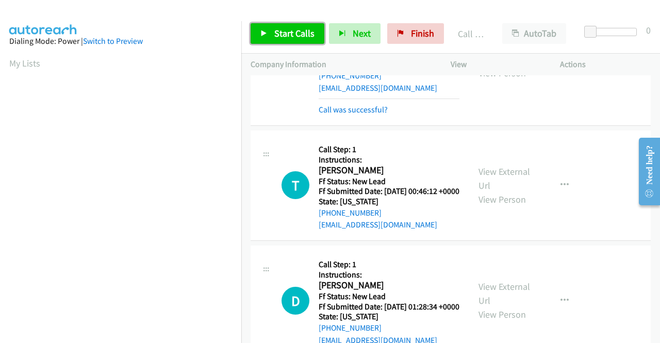
click at [289, 29] on span "Start Calls" at bounding box center [294, 33] width 40 height 12
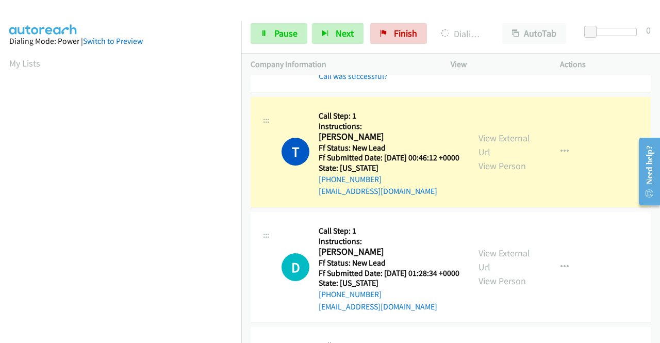
scroll to position [1959, 0]
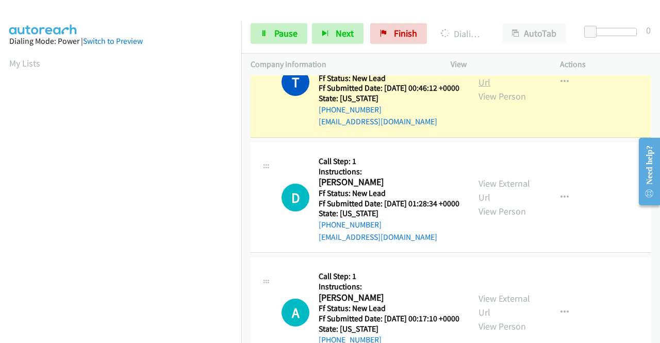
click at [513, 88] on link "View External Url" at bounding box center [504, 75] width 52 height 26
click at [326, 12] on div at bounding box center [325, 20] width 650 height 40
drag, startPoint x: 282, startPoint y: 27, endPoint x: 288, endPoint y: 31, distance: 6.6
click at [283, 27] on span "Pause" at bounding box center [285, 33] width 23 height 12
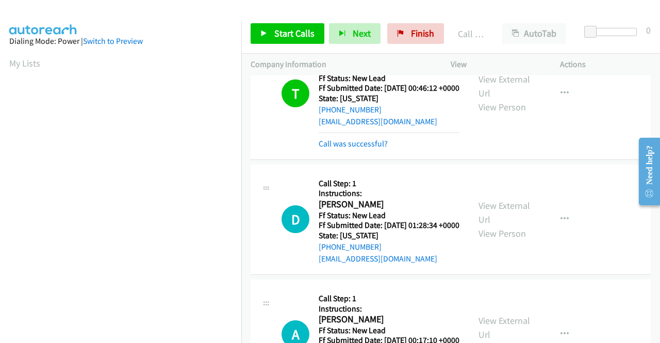
scroll to position [235, 0]
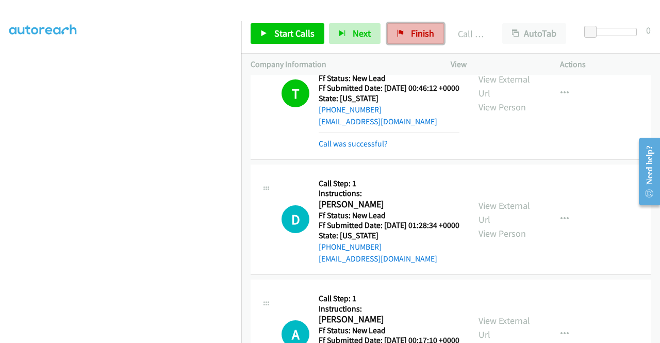
click at [402, 30] on link "Finish" at bounding box center [415, 33] width 57 height 21
click at [360, 50] on div "Start Calls Pause Next Finish Call Completed AutoTab AutoTab 0" at bounding box center [450, 34] width 419 height 40
